Goal: Information Seeking & Learning: Understand process/instructions

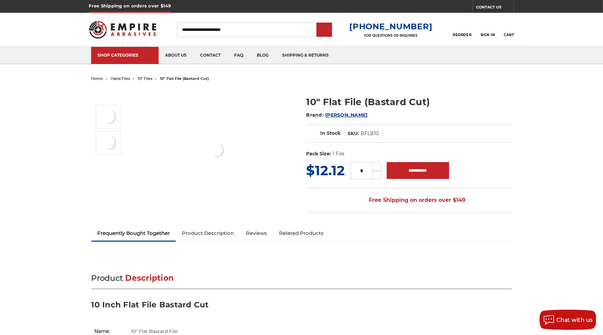
click at [122, 28] on h1 at bounding box center [122, 28] width 0 height 0
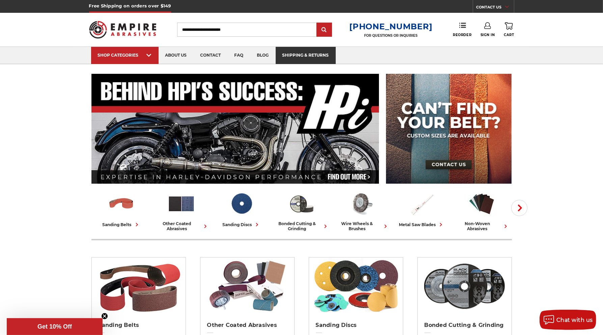
click at [331, 62] on link "shipping & returns" at bounding box center [306, 55] width 60 height 17
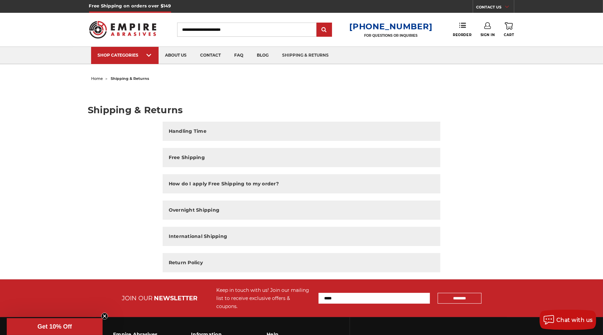
click at [25, 40] on header "Free Shipping on orders over $149 CONTACT US [DATE] - [DATE] (excluding holiday…" at bounding box center [301, 32] width 603 height 64
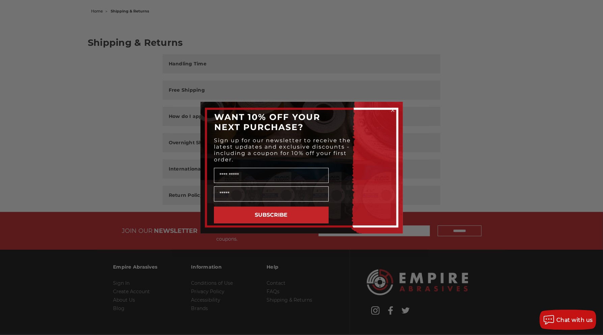
scroll to position [95, 0]
